Goal: Register for event/course

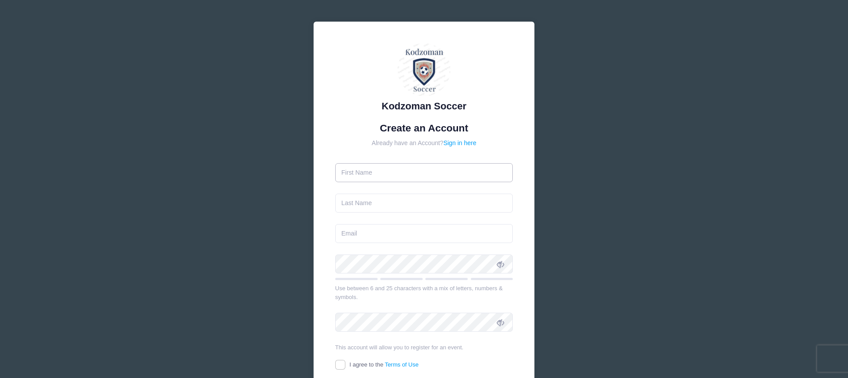
click at [401, 177] on input "text" at bounding box center [424, 172] width 178 height 19
type input "[PERSON_NAME]"
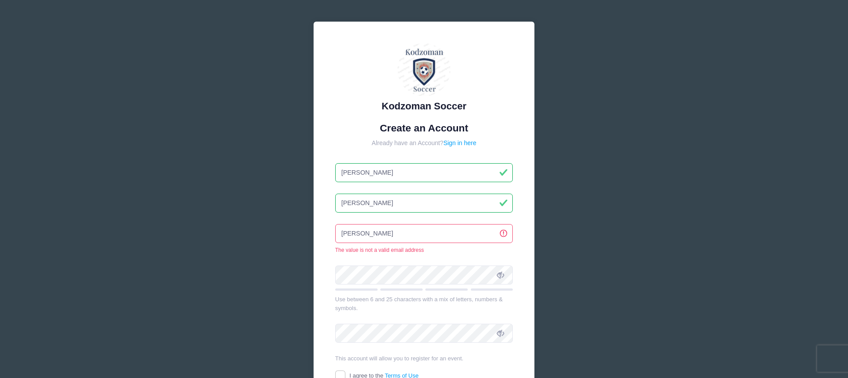
type input "[EMAIL_ADDRESS][DOMAIN_NAME]"
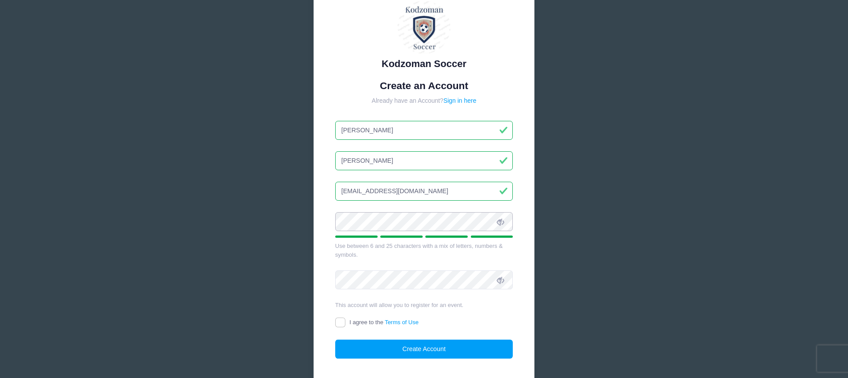
scroll to position [57, 0]
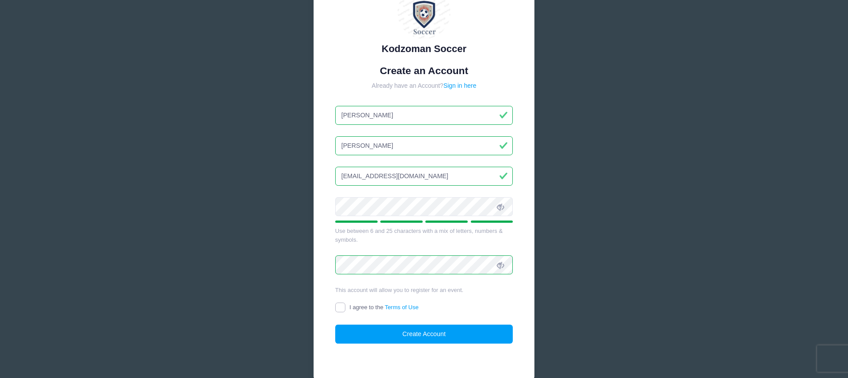
click at [344, 308] on input "I agree to the Terms of Use" at bounding box center [340, 308] width 10 height 10
checkbox input "true"
click at [395, 334] on button "Create Account" at bounding box center [424, 334] width 178 height 19
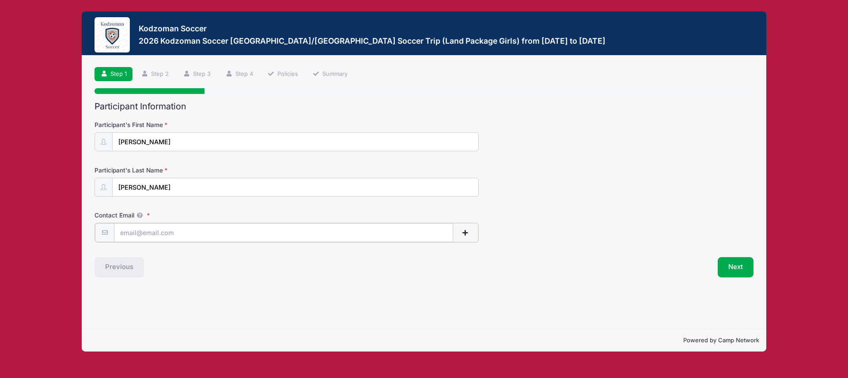
click at [193, 235] on input "Contact Email" at bounding box center [283, 232] width 339 height 19
type input "[EMAIL_ADDRESS][DOMAIN_NAME]"
click at [738, 267] on button "Next" at bounding box center [735, 267] width 36 height 20
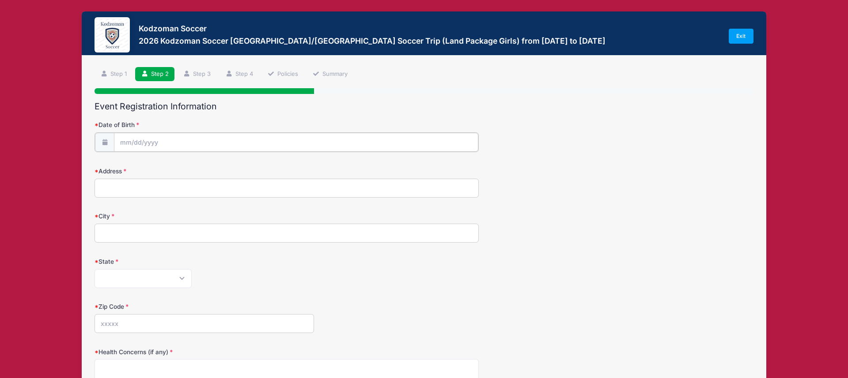
click at [171, 137] on input "Date of Birth" at bounding box center [296, 142] width 364 height 19
click at [125, 149] on input "Date of Birth" at bounding box center [296, 142] width 364 height 19
click at [130, 140] on input "Date of Birth" at bounding box center [296, 142] width 364 height 19
click at [198, 166] on input "2025" at bounding box center [196, 165] width 29 height 13
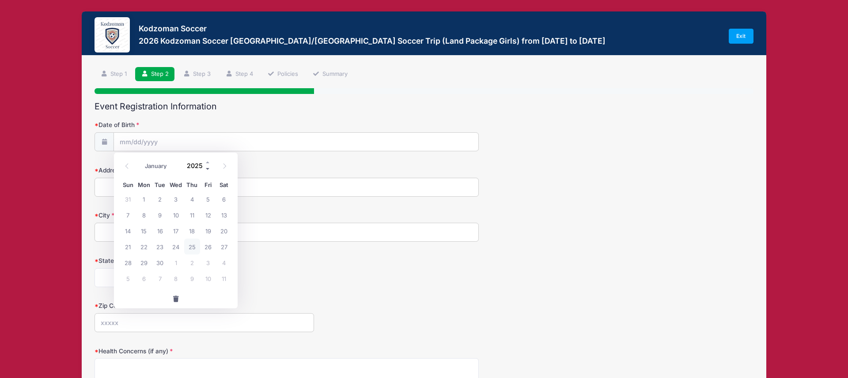
click at [207, 168] on span at bounding box center [208, 169] width 6 height 7
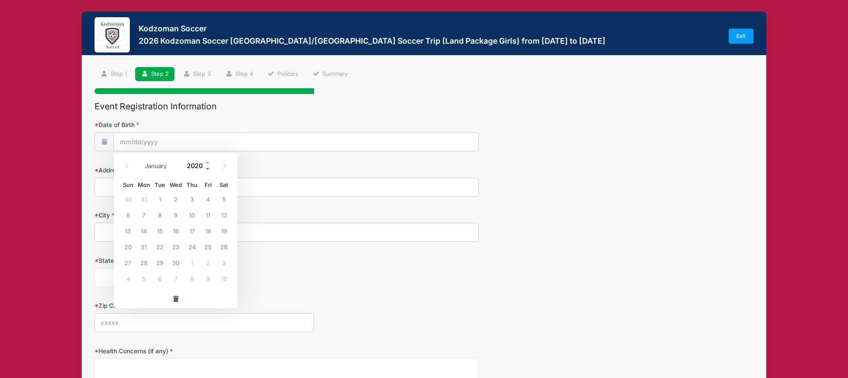
click at [207, 168] on span at bounding box center [208, 169] width 6 height 7
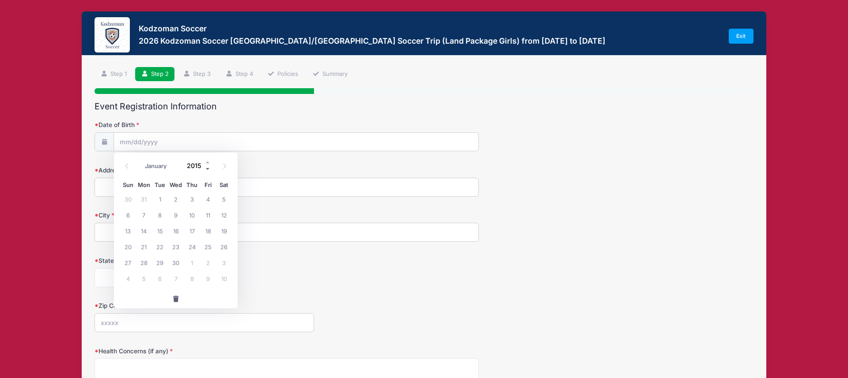
click at [207, 168] on span at bounding box center [208, 169] width 6 height 7
type input "2012"
click at [163, 165] on select "January February March April May June July August September October November De…" at bounding box center [159, 165] width 39 height 11
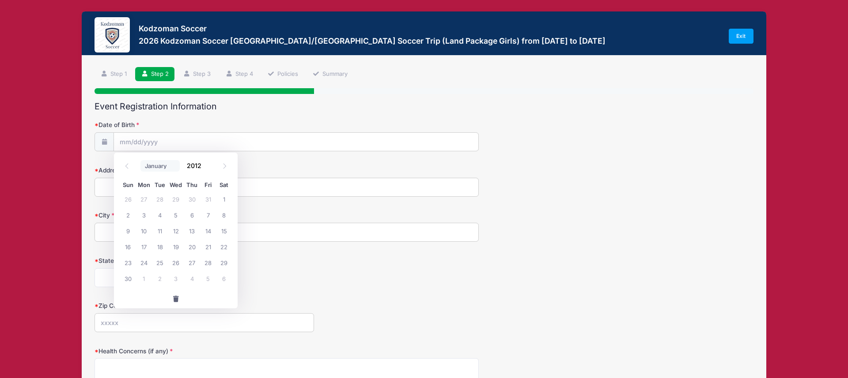
select select "1"
click at [140, 160] on select "January February March April May June July August September October November De…" at bounding box center [159, 165] width 39 height 11
click at [198, 248] on span "23" at bounding box center [192, 247] width 16 height 16
type input "02/23/2012"
click at [207, 177] on div "Address" at bounding box center [423, 181] width 659 height 31
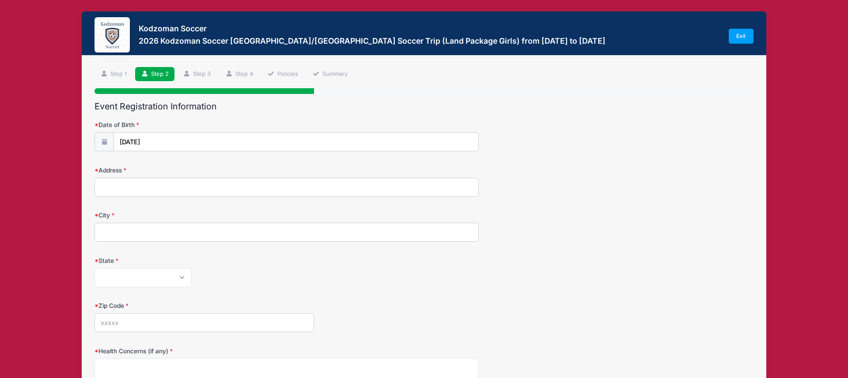
click at [199, 194] on input "Address" at bounding box center [286, 187] width 384 height 19
type input "152 Birch Avenue"
type input "Corte Madera"
select select "CA"
type input "94925"
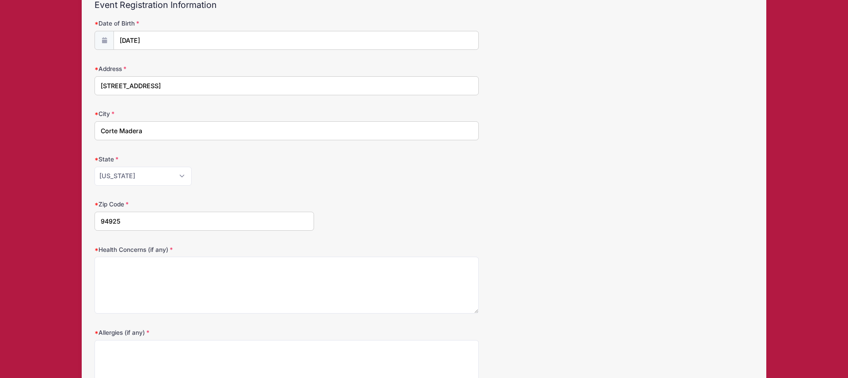
scroll to position [155, 0]
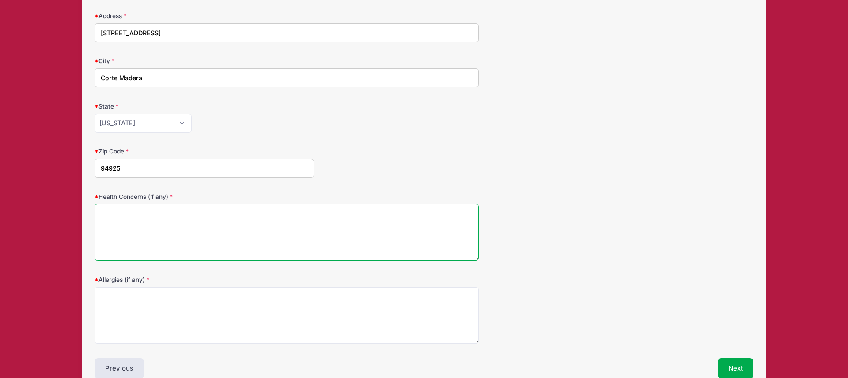
click at [196, 237] on textarea "Health Concerns (if any)" at bounding box center [286, 232] width 384 height 57
type textarea "N/A"
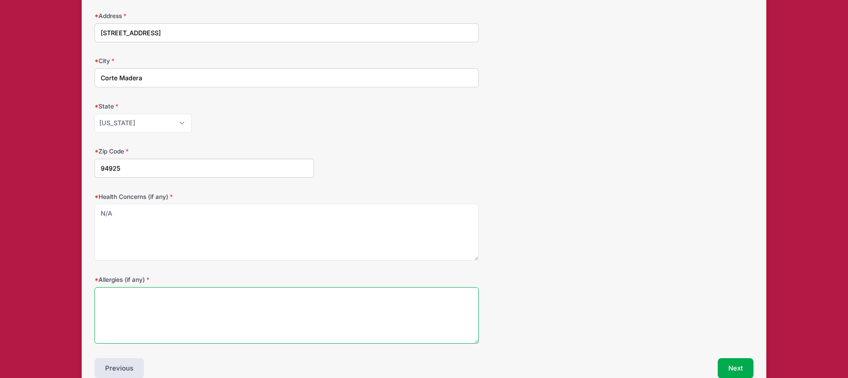
click at [158, 338] on textarea "Allergies (if any)" at bounding box center [286, 315] width 384 height 57
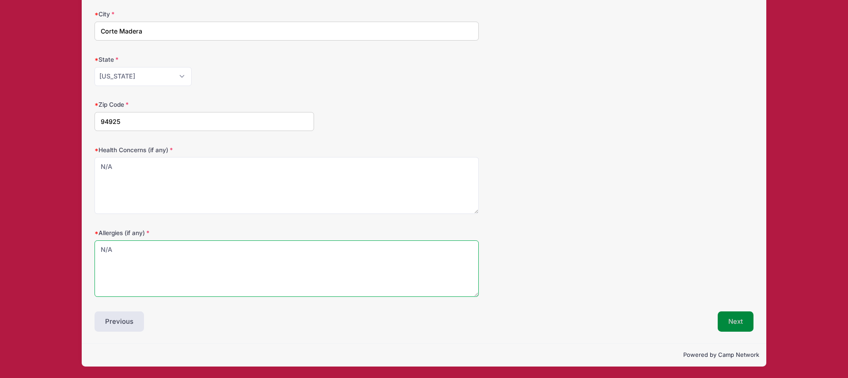
type textarea "N/A"
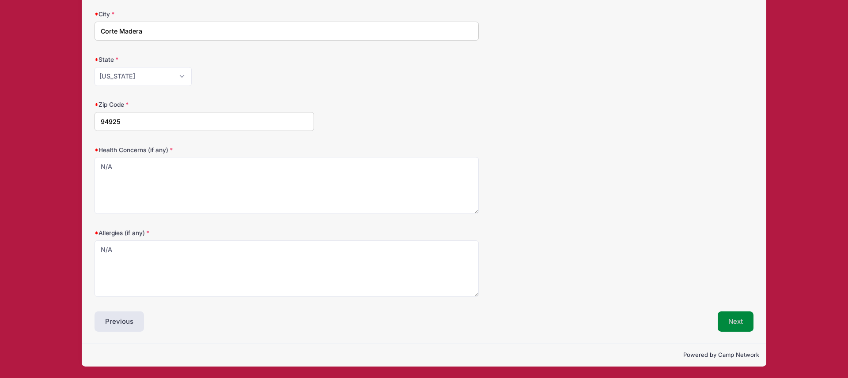
click at [749, 321] on button "Next" at bounding box center [735, 322] width 36 height 20
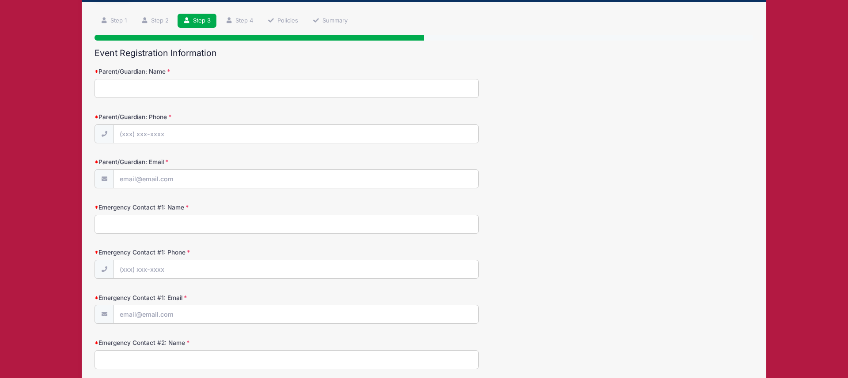
scroll to position [0, 0]
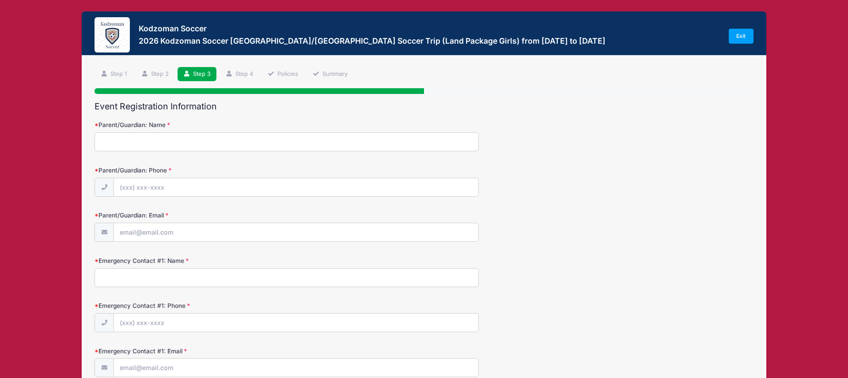
click at [248, 138] on input "Parent/Guardian: Name" at bounding box center [286, 141] width 384 height 19
type input "Kristen Tiscareno"
type input "(415) 747-9454"
click at [200, 239] on input "Parent/Guardian: Email" at bounding box center [296, 232] width 364 height 19
type input "[EMAIL_ADDRESS][DOMAIN_NAME]"
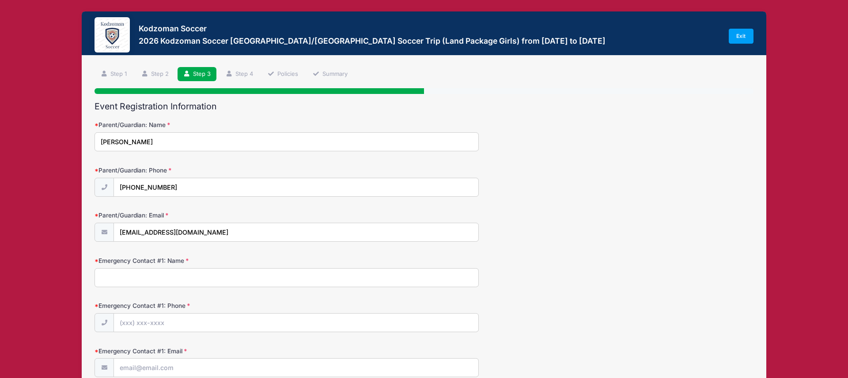
click at [173, 280] on input "Emergency Contact #1: Name" at bounding box center [286, 277] width 384 height 19
type input "Alfonso Tiscareno"
type input "(415) 747-9949"
click at [153, 362] on input "Emergency Contact #1: Email" at bounding box center [296, 368] width 364 height 19
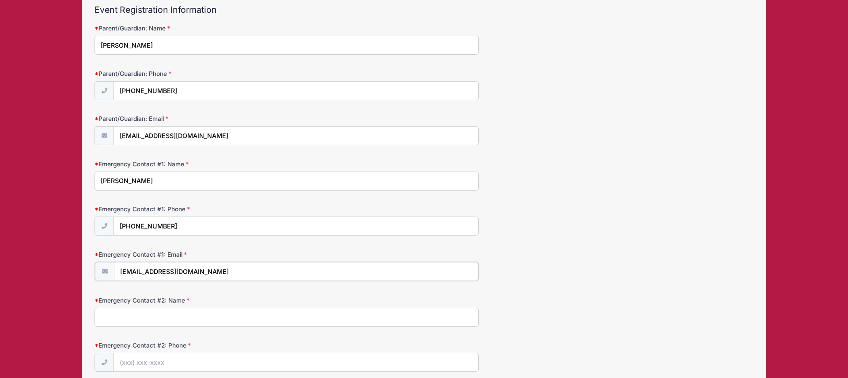
scroll to position [98, 0]
type input "altisca6@gmail.com"
click at [190, 318] on input "Emergency Contact #2: Name" at bounding box center [286, 315] width 384 height 19
type input "Koby Tiscareno"
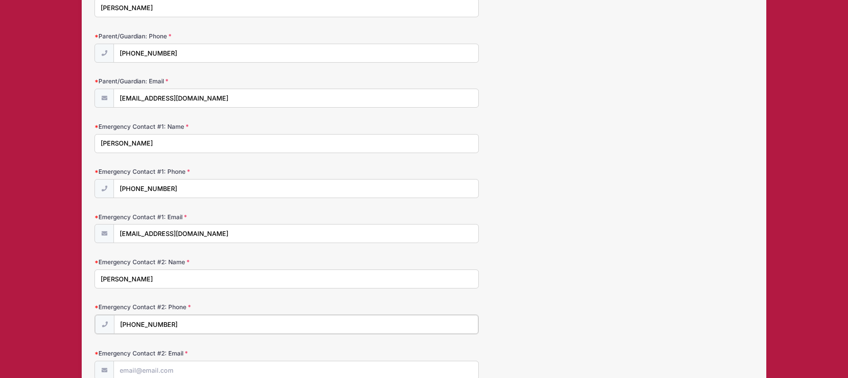
scroll to position [170, 0]
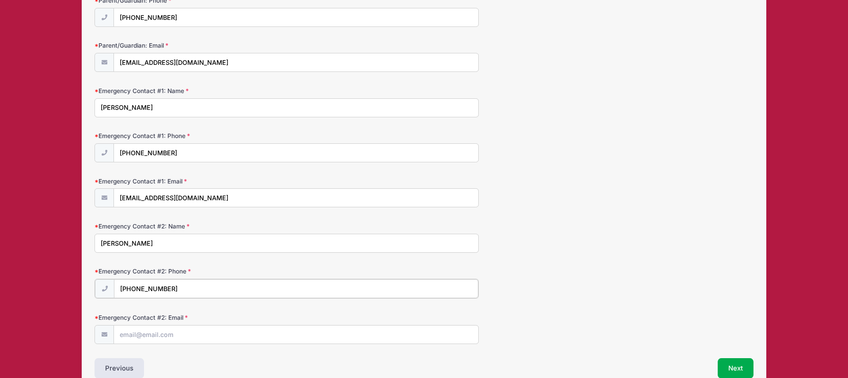
type input "(415) 717-6363"
click at [148, 337] on input "Emergency Contact #2: Email" at bounding box center [296, 334] width 364 height 19
type input "tiscarenokoby@gmail.com"
click at [738, 363] on button "Next" at bounding box center [735, 368] width 36 height 20
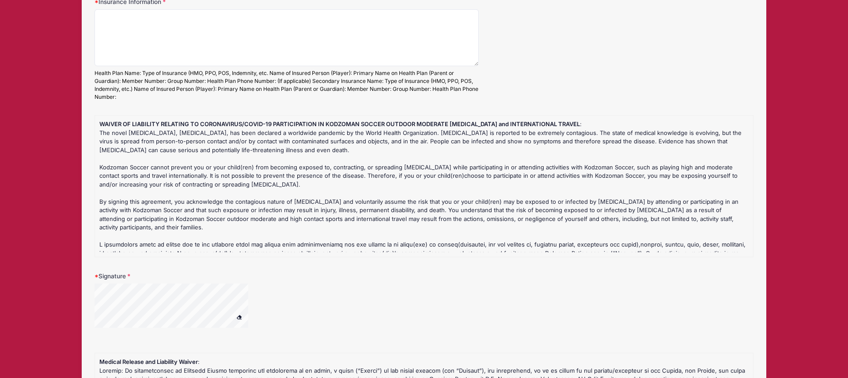
scroll to position [0, 0]
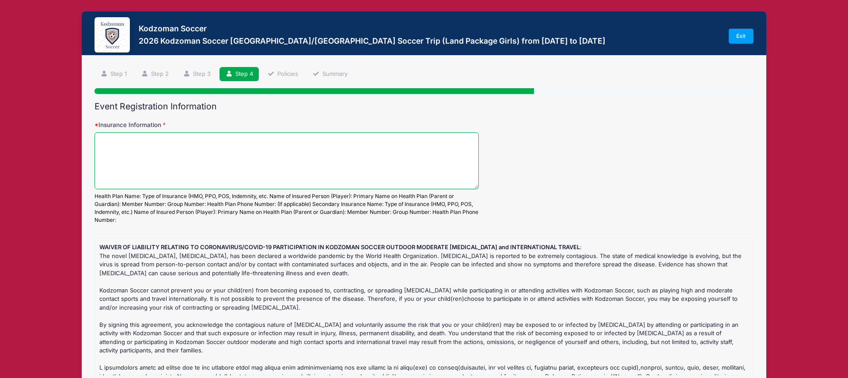
click at [243, 167] on textarea "Insurance Information" at bounding box center [286, 160] width 384 height 57
click at [126, 152] on textarea "Cigna Health Primary ame: Kristen Tiscareno" at bounding box center [286, 160] width 384 height 57
click at [119, 162] on textarea "Cigna Health Primary name: Kristen Tiscareno" at bounding box center [286, 160] width 384 height 57
click at [215, 152] on textarea "Cigna Health Primary name: Kristen Tiscareno Member Number: U8828953594 PPO" at bounding box center [286, 160] width 384 height 57
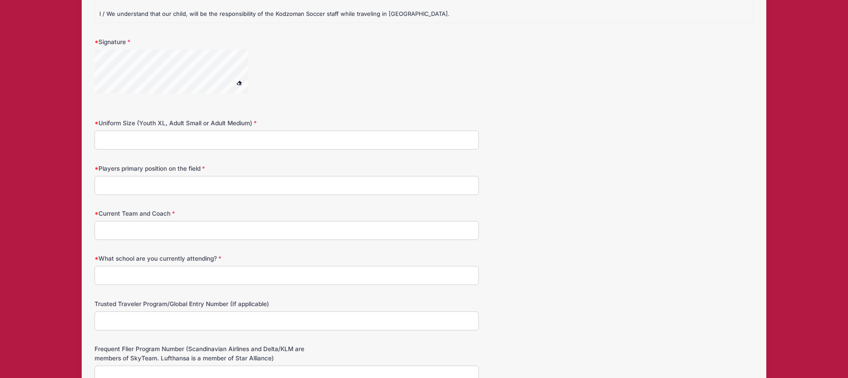
scroll to position [1010, 0]
type textarea "Cigna Health Primary name: Kristen Tiscareno Player: Finley Tiscareno Member Nu…"
click at [146, 136] on input "Uniform Size (Youth XL, Adult Small or Adult Medium)" at bounding box center [286, 138] width 384 height 19
type input "Adult S"
click at [140, 189] on input "Players primary position on the field" at bounding box center [286, 183] width 384 height 19
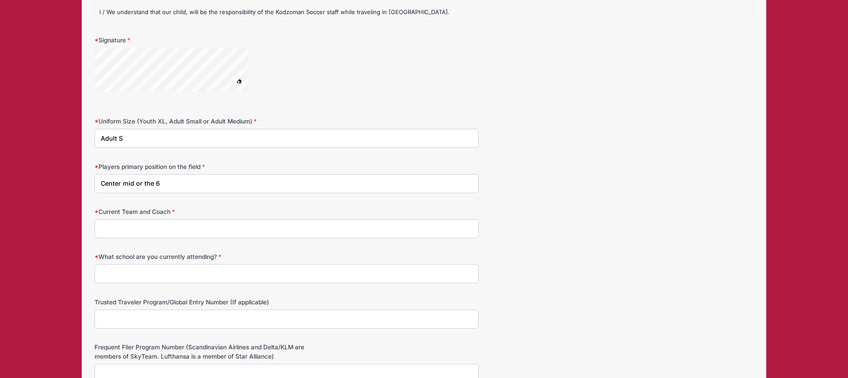
type input "Center mid or the 6"
click at [125, 228] on input "Current Team and Coach" at bounding box center [286, 228] width 384 height 19
type input "Marin FC Red - Ivan Bandov"
click at [112, 275] on input "What school are you currently attending?" at bounding box center [286, 273] width 384 height 19
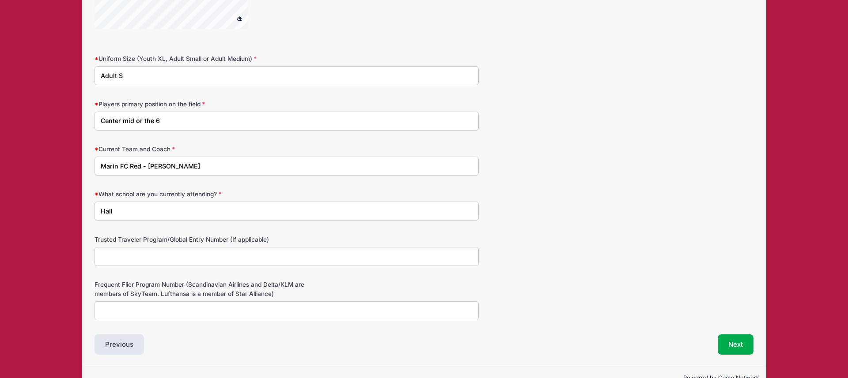
scroll to position [1080, 0]
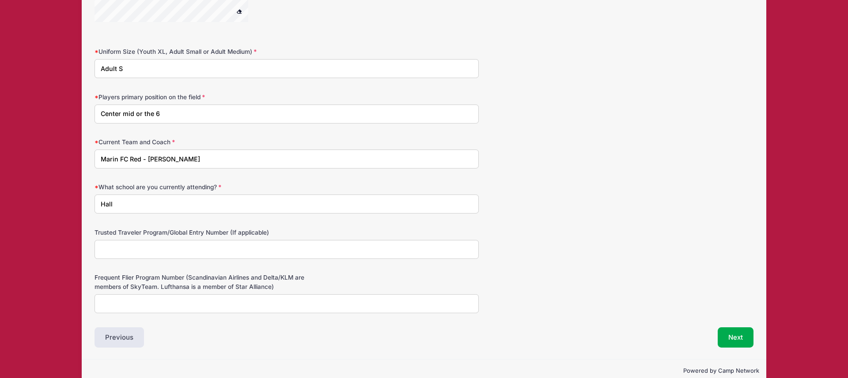
type input "Hall"
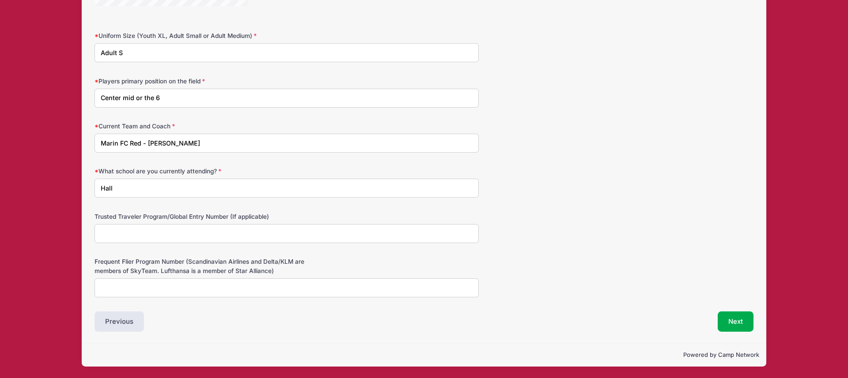
click at [198, 287] on input "Frequent Flier Program Number (Scandinavian Airlines and Delta/KLM are members …" at bounding box center [286, 288] width 384 height 19
click at [738, 322] on button "Next" at bounding box center [735, 322] width 36 height 20
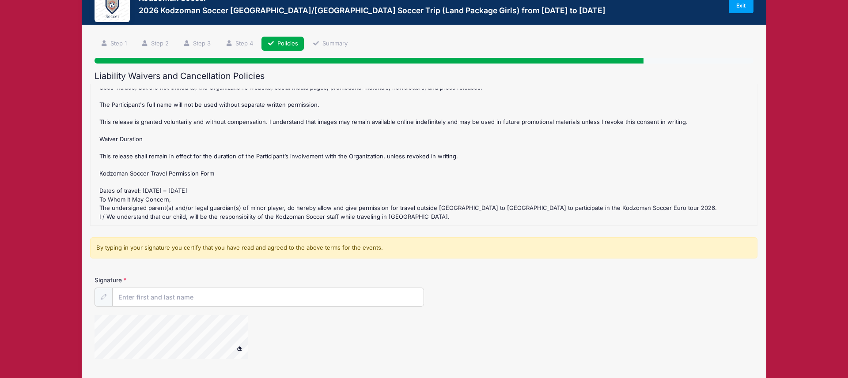
scroll to position [98, 0]
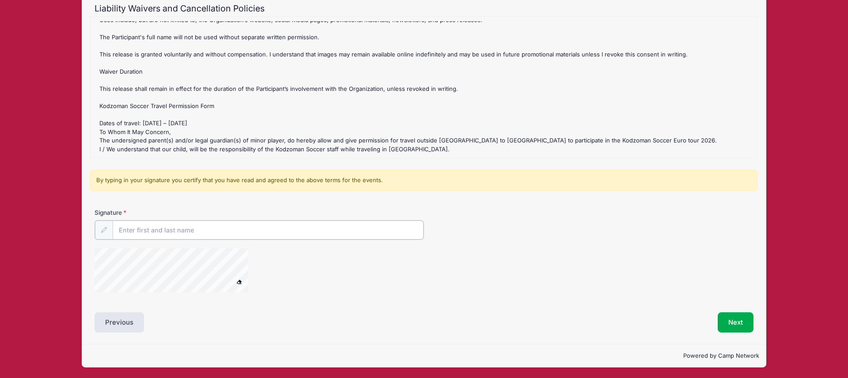
click at [259, 229] on input "Signature" at bounding box center [268, 230] width 311 height 19
type input "Kristen Tiscareno"
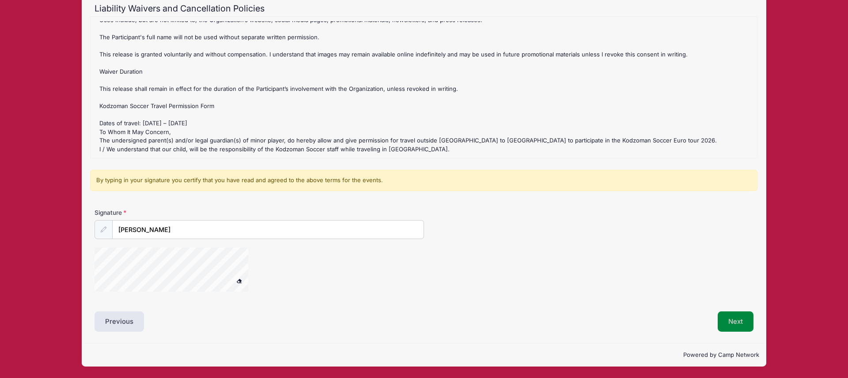
click at [736, 321] on button "Next" at bounding box center [735, 322] width 36 height 20
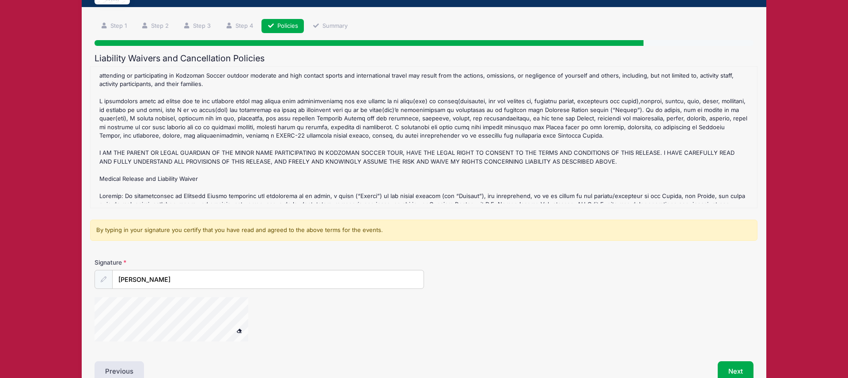
scroll to position [259, 0]
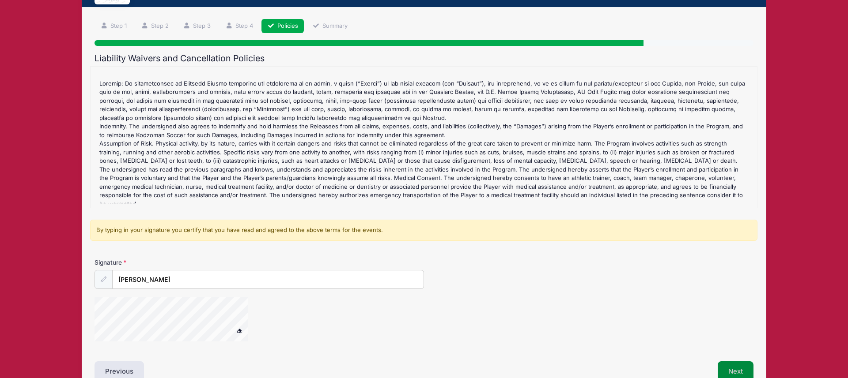
click at [738, 368] on button "Next" at bounding box center [735, 372] width 36 height 20
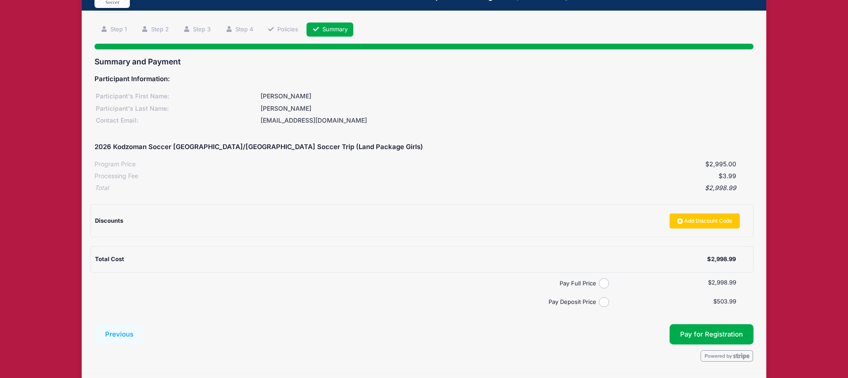
scroll to position [75, 0]
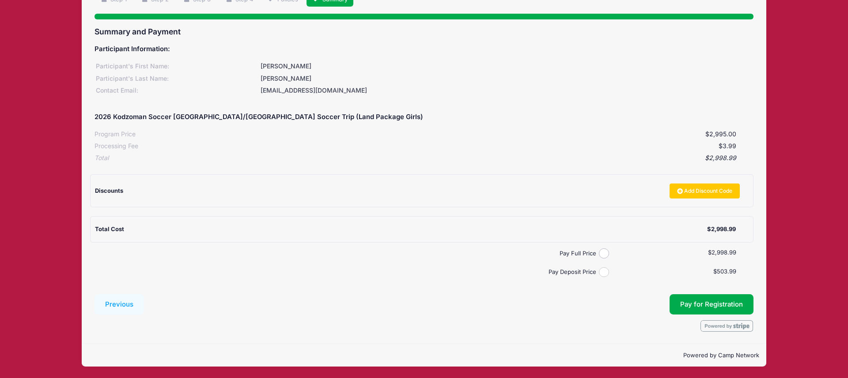
click at [602, 273] on input "Pay Deposit Price" at bounding box center [604, 273] width 10 height 10
radio input "true"
click at [700, 302] on button "Pay for Registration" at bounding box center [711, 304] width 84 height 20
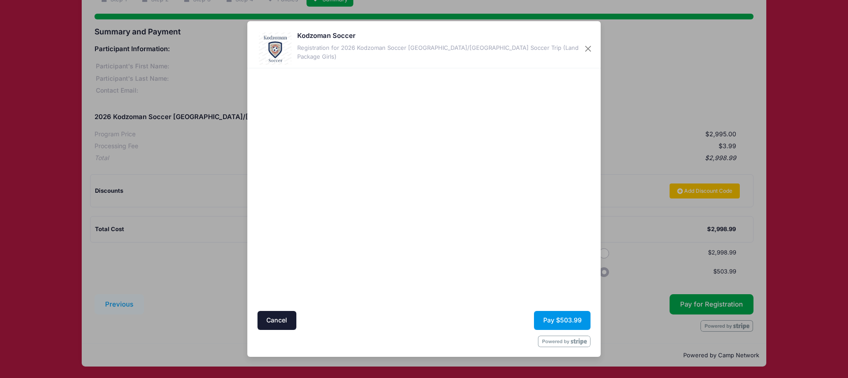
click at [563, 319] on button "Pay $503.99" at bounding box center [562, 320] width 57 height 19
